Goal: Navigation & Orientation: Find specific page/section

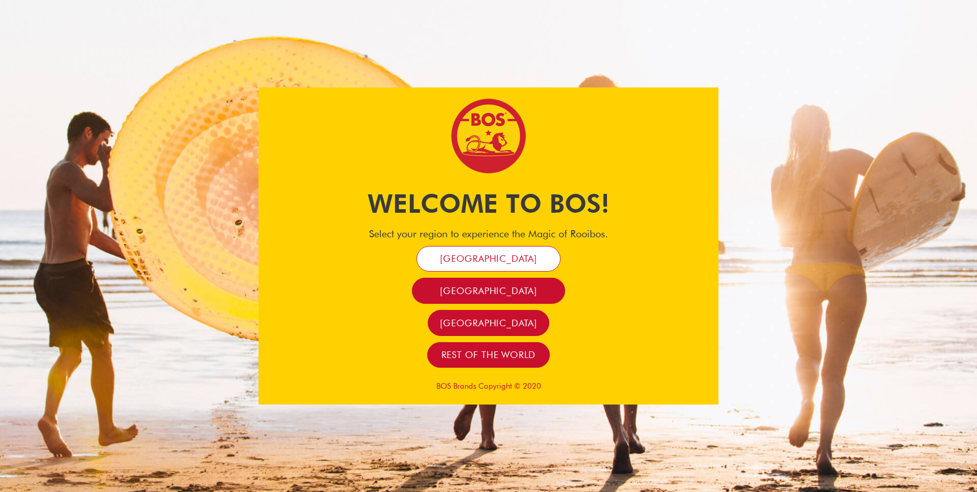
click at [490, 261] on span "[GEOGRAPHIC_DATA]" at bounding box center [488, 258] width 97 height 12
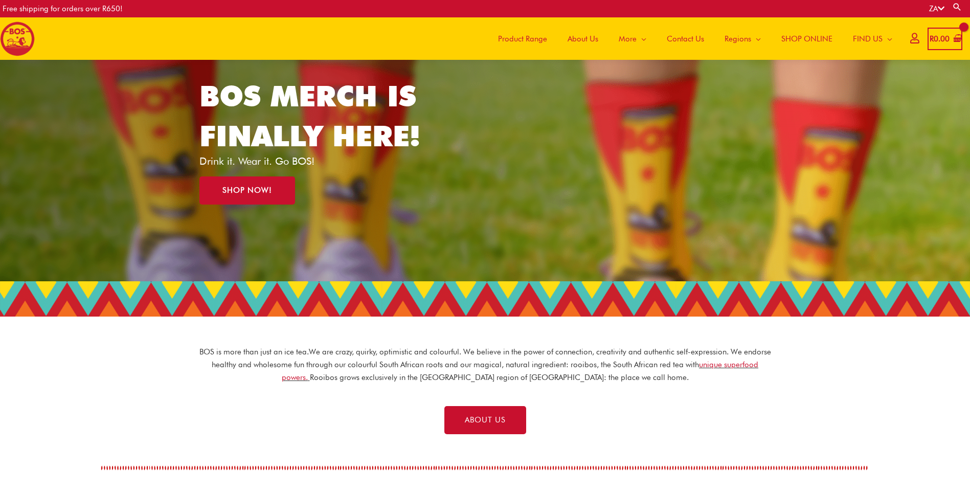
scroll to position [57, 0]
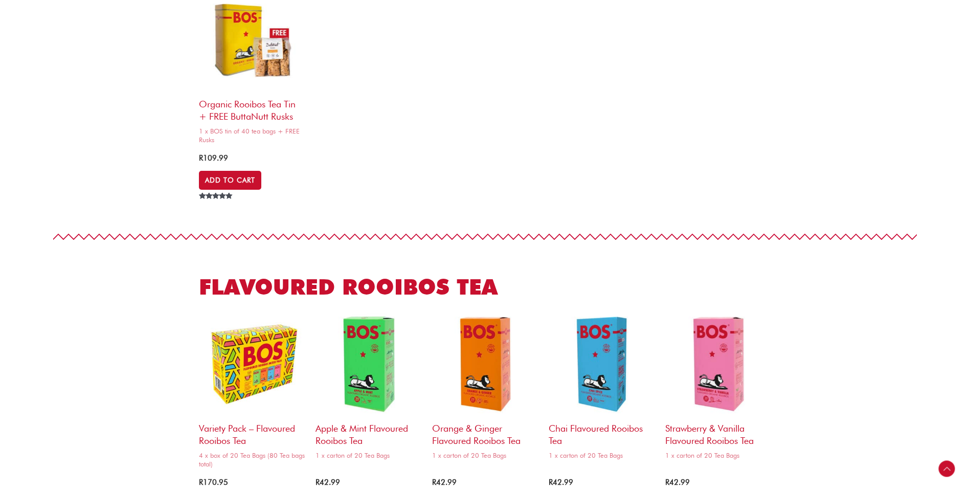
scroll to position [860, 0]
